Goal: Task Accomplishment & Management: Manage account settings

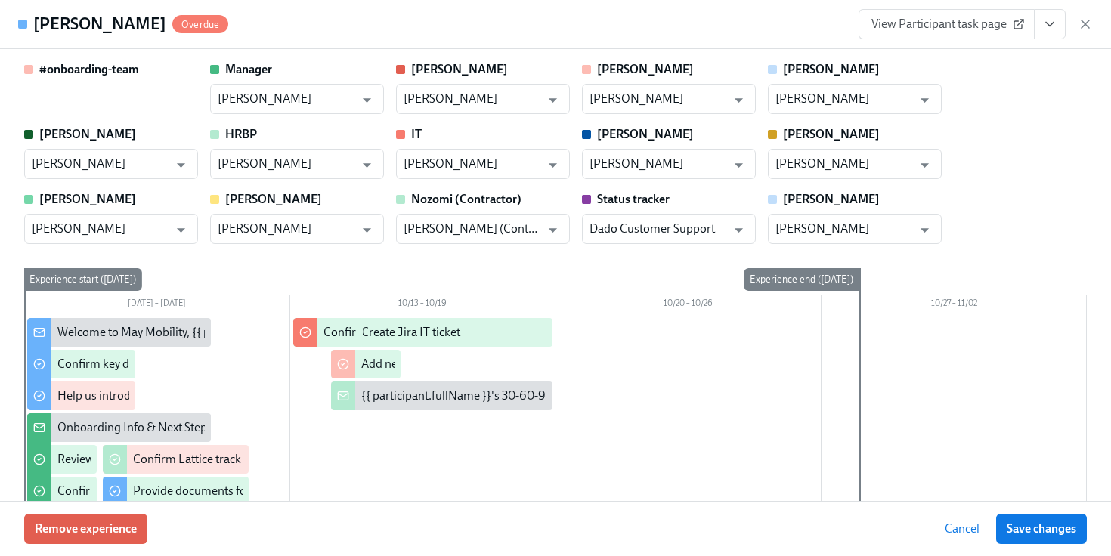
scroll to position [2915, 0]
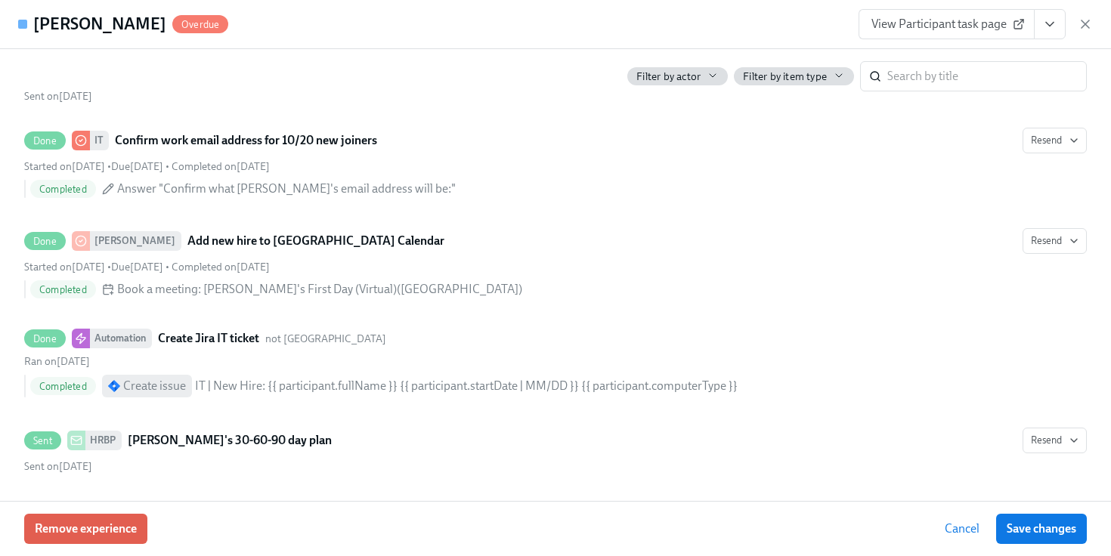
click at [1082, 34] on div "View Participant task page" at bounding box center [976, 24] width 234 height 30
click at [1083, 31] on icon "button" at bounding box center [1085, 24] width 15 height 15
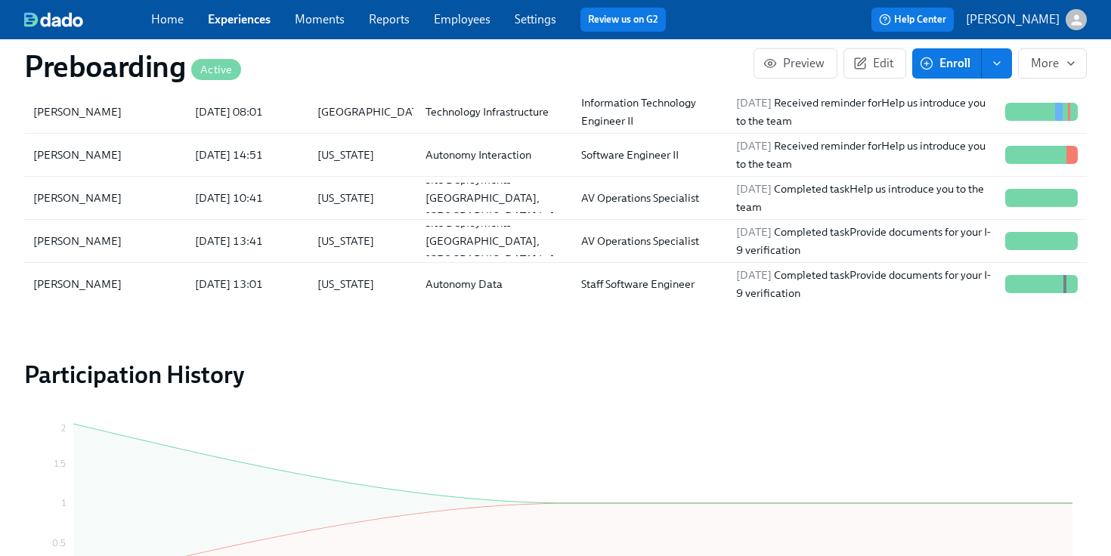
click at [469, 27] on span "Employees" at bounding box center [462, 19] width 57 height 17
click at [456, 17] on link "Employees" at bounding box center [462, 19] width 57 height 14
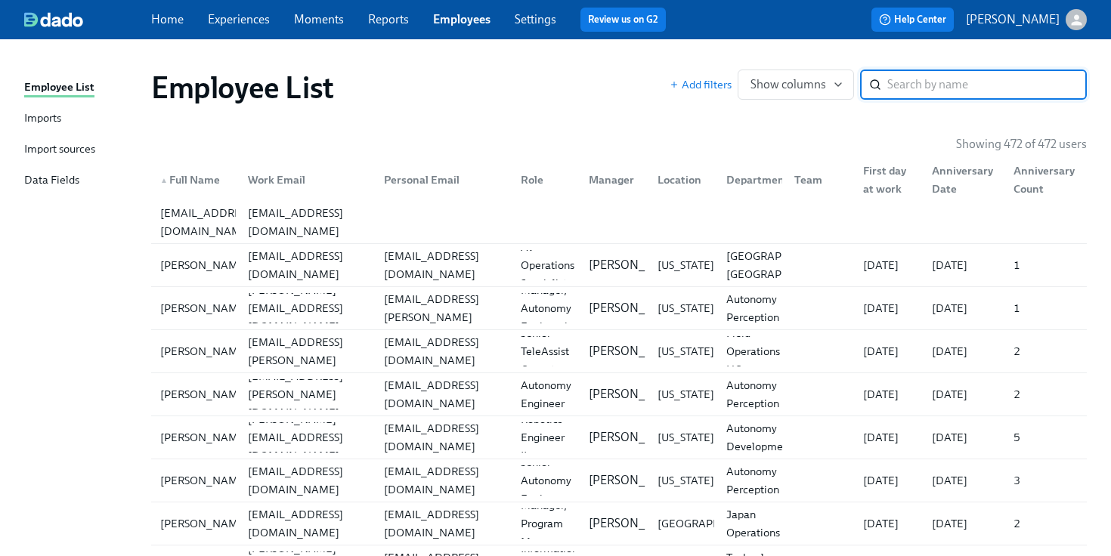
click at [53, 115] on div "Imports" at bounding box center [42, 119] width 37 height 19
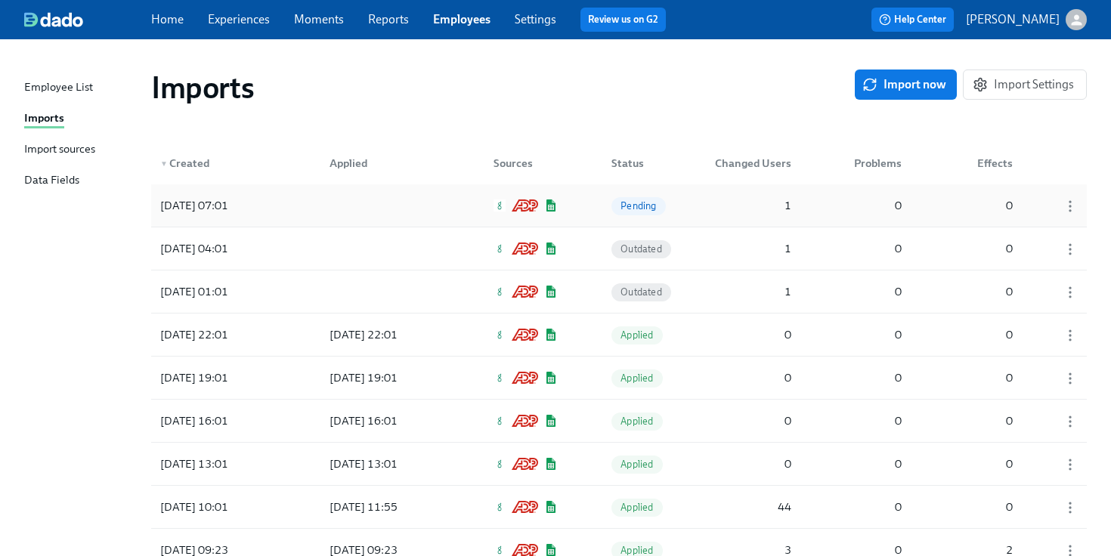
click at [228, 210] on div "[DATE] 07:01" at bounding box center [194, 206] width 80 height 18
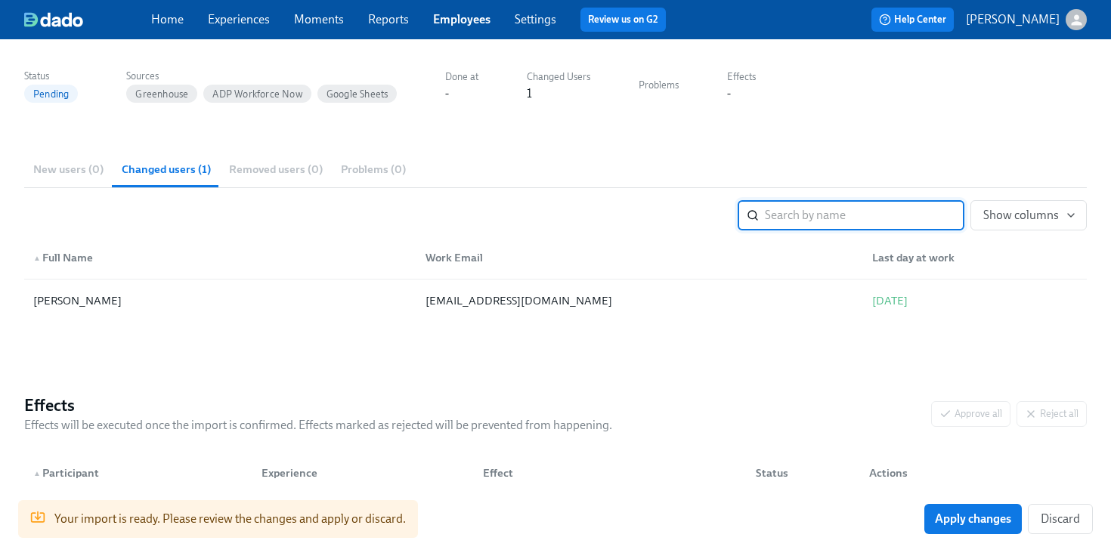
scroll to position [178, 0]
